Goal: Transaction & Acquisition: Download file/media

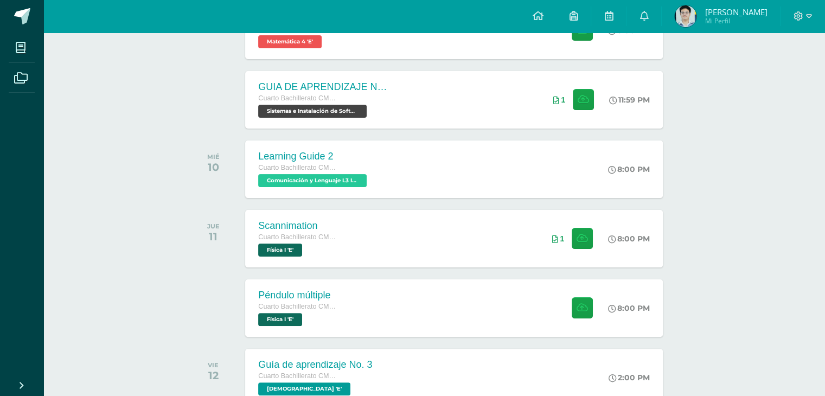
scroll to position [217, 0]
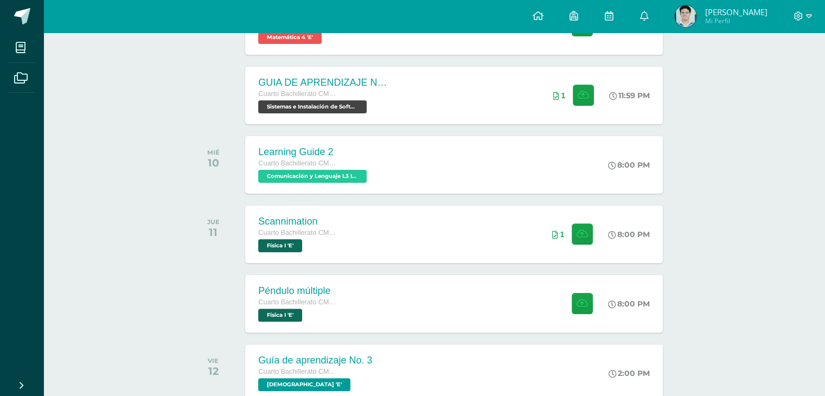
click at [353, 267] on div "SEPTIEMBRE [DATE] Guía 3 Cuarto Bachillerato CMP Bachillerato en CCLL con Orien…" at bounding box center [434, 186] width 491 height 434
click at [353, 267] on div "SEPTIEMBRE [DATE] Guía 3 Cuarto Bachillerato CMP Bachillerato en CCLL con Orien…" at bounding box center [434, 394] width 491 height 851
click at [351, 240] on div "Scannimation Cuarto Bachillerato CMP Bachillerato en CCLL con Orientación en Co…" at bounding box center [453, 234] width 421 height 58
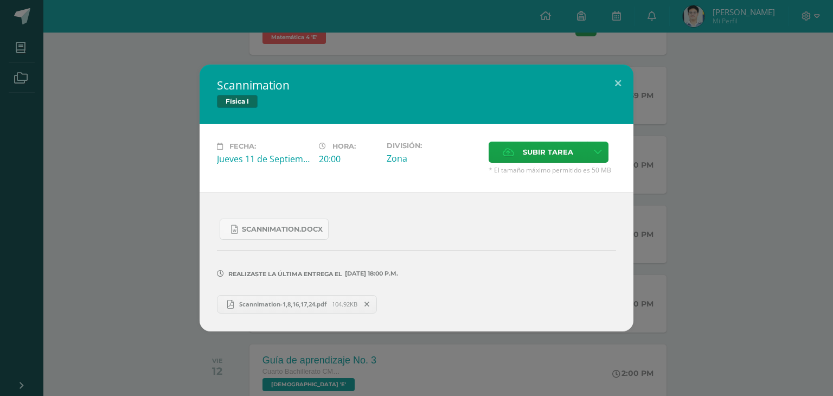
click at [155, 241] on div "Scannimation Física I Fecha: [DATE] Hora: 20:00 División: Zona Cancelar" at bounding box center [416, 198] width 824 height 266
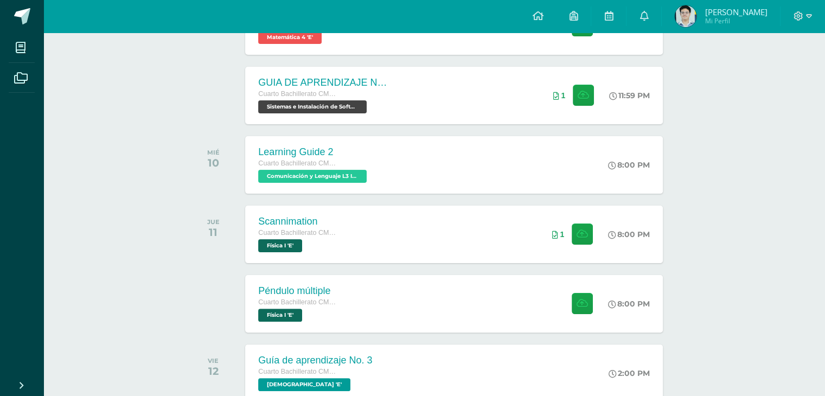
click at [383, 285] on div "Péndulo múltiple Cuarto Bachillerato CMP Bachillerato en CCLL con Orientación e…" at bounding box center [453, 303] width 417 height 57
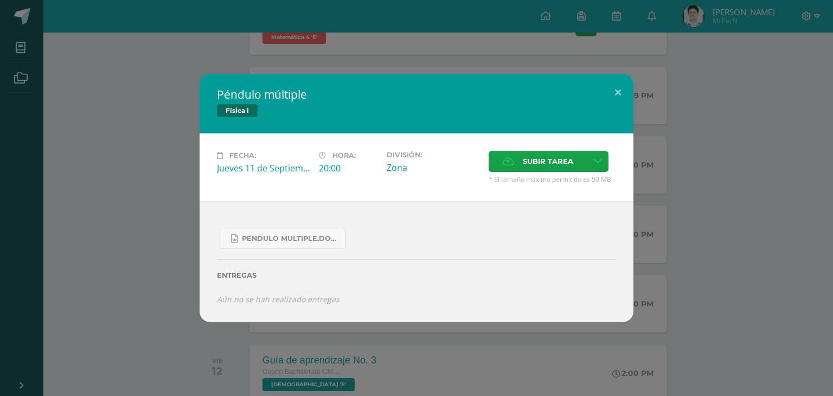
click at [163, 298] on div "Péndulo múltiple Física I Fecha: [DATE] Hora: 20:00 División: Zona" at bounding box center [416, 198] width 824 height 248
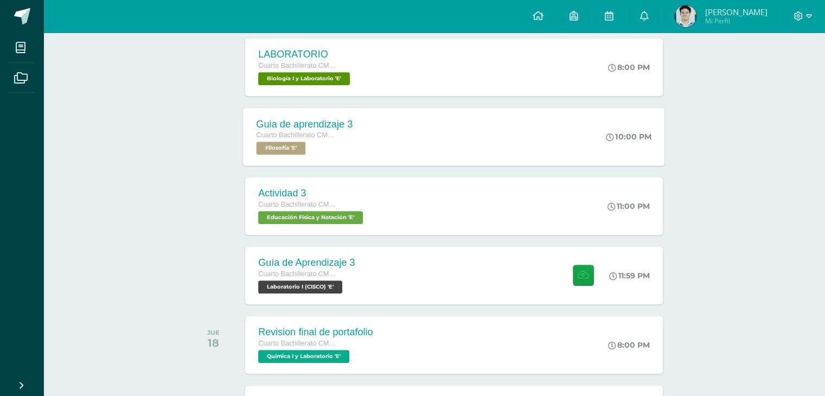
scroll to position [651, 0]
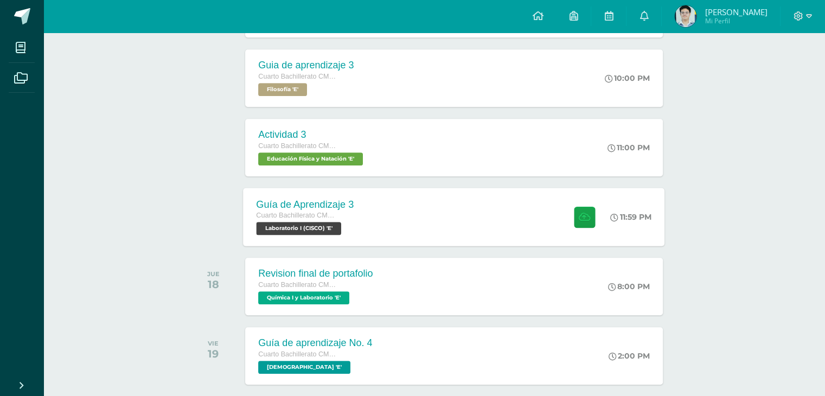
click at [369, 213] on div "Guía de Aprendizaje 3 Cuarto Bachillerato CMP Bachillerato en CCLL con Orientac…" at bounding box center [453, 217] width 421 height 58
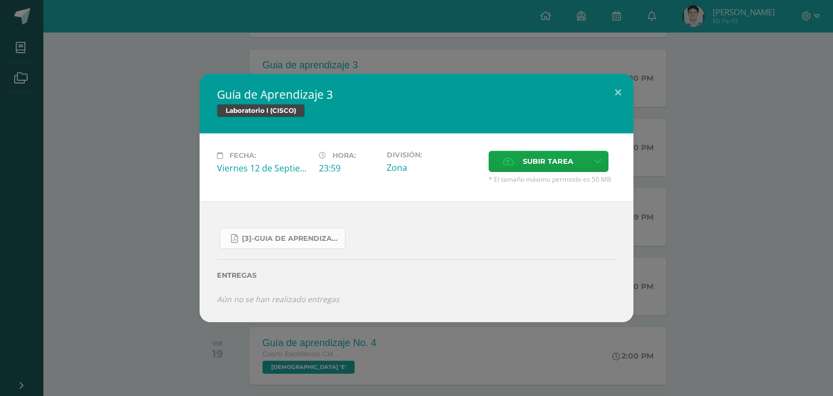
click at [260, 240] on span "[3]-GUIA DE APRENDIZAJE 3 IV [PERSON_NAME] CISCO UNIDAD 4.pdf" at bounding box center [291, 238] width 98 height 9
click at [285, 244] on link "[3]-GUIA DE APRENDIZAJE 3 IV [PERSON_NAME] CISCO UNIDAD 4.pdf" at bounding box center [283, 238] width 126 height 21
click at [295, 223] on div "[3]-GUIA DE APRENDIZAJE 3 IV [PERSON_NAME] CISCO UNIDAD 4.pdf" at bounding box center [416, 234] width 399 height 30
click at [307, 239] on span "[3]-GUIA DE APRENDIZAJE 3 IV [PERSON_NAME] CISCO UNIDAD 4.pdf" at bounding box center [291, 238] width 98 height 9
click at [87, 124] on div "Guía de Aprendizaje 3 Laboratorio I (CISCO) Fecha: [DATE] Hora: 23:59 División:" at bounding box center [416, 198] width 824 height 248
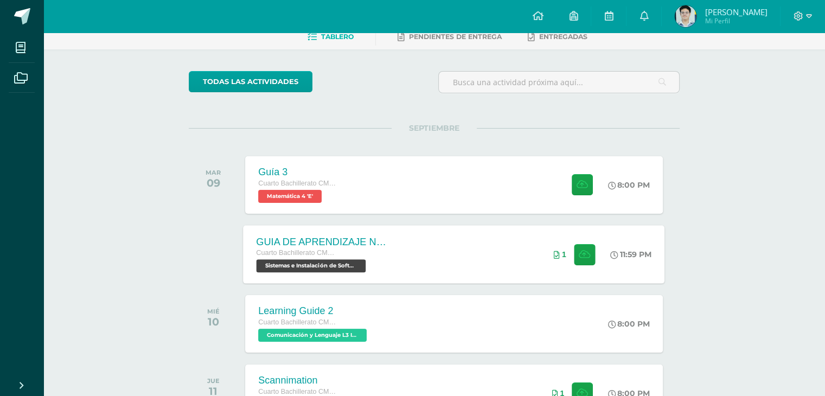
scroll to position [54, 0]
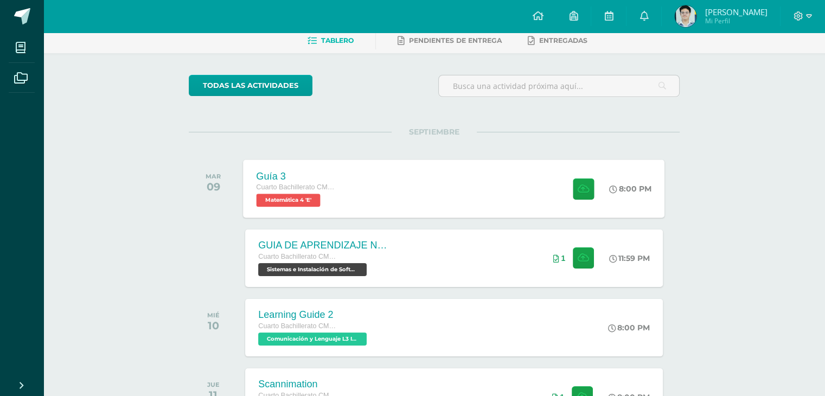
click at [336, 178] on div "Guía 3" at bounding box center [297, 175] width 82 height 11
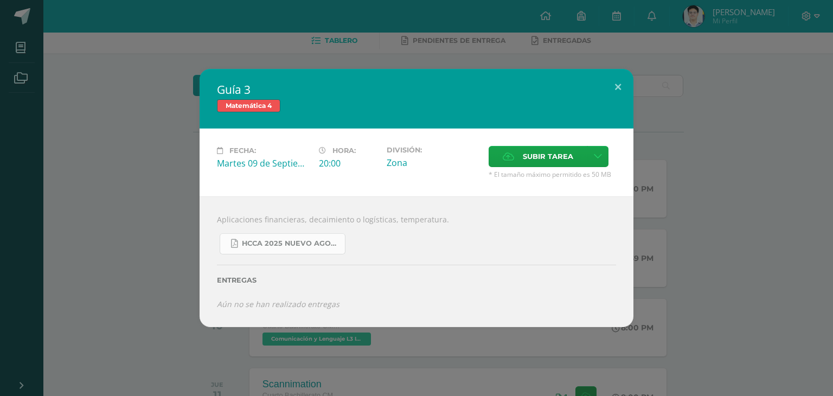
click at [286, 246] on span "HCCA 2025 nuevo agosto 4ta matemáticas.pdf" at bounding box center [291, 243] width 98 height 9
click at [152, 228] on div "Guía 3 Matemática 4 Fecha: [DATE] Hora: 20:00 División: Zona Cancelar" at bounding box center [416, 198] width 824 height 258
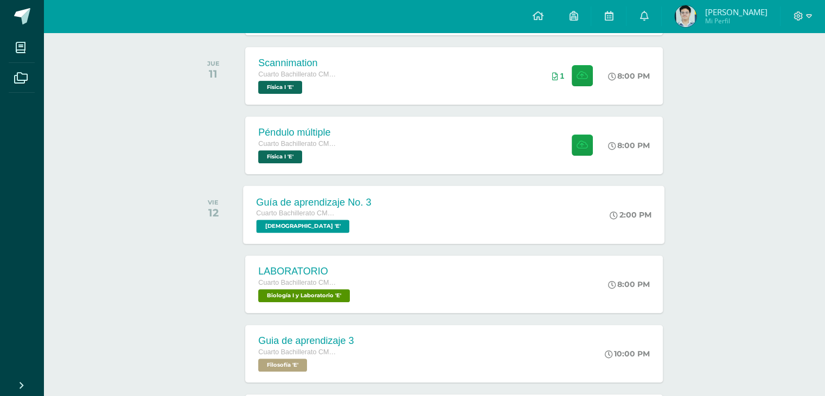
scroll to position [542, 0]
